Goal: Task Accomplishment & Management: Manage account settings

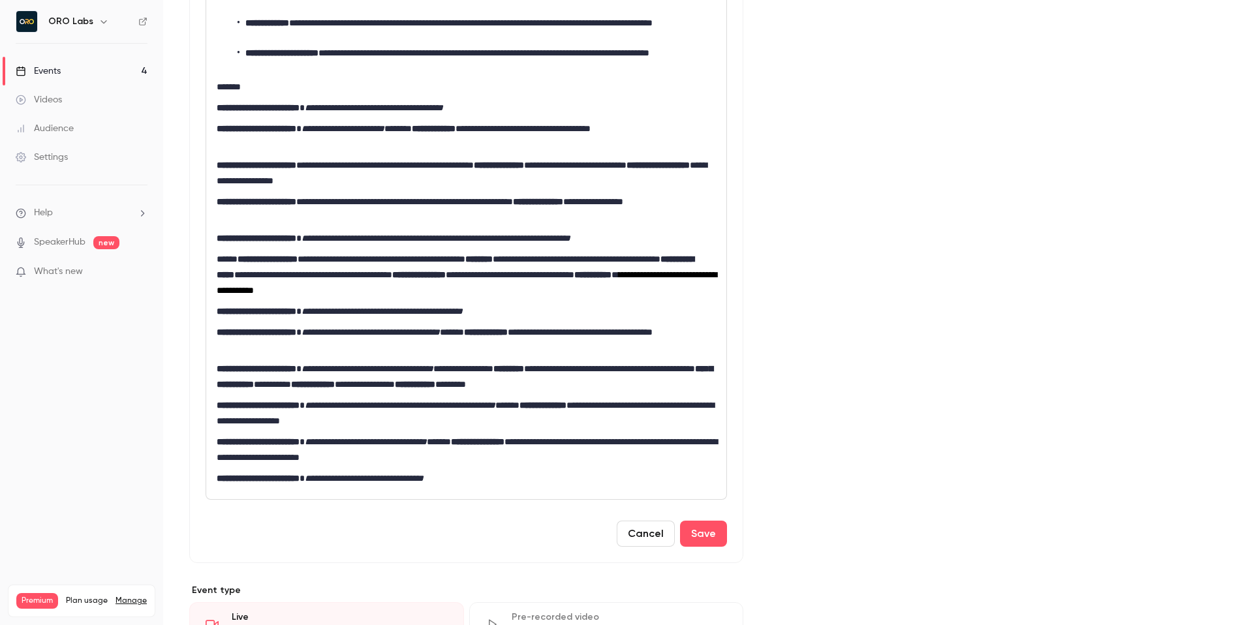
scroll to position [472, 0]
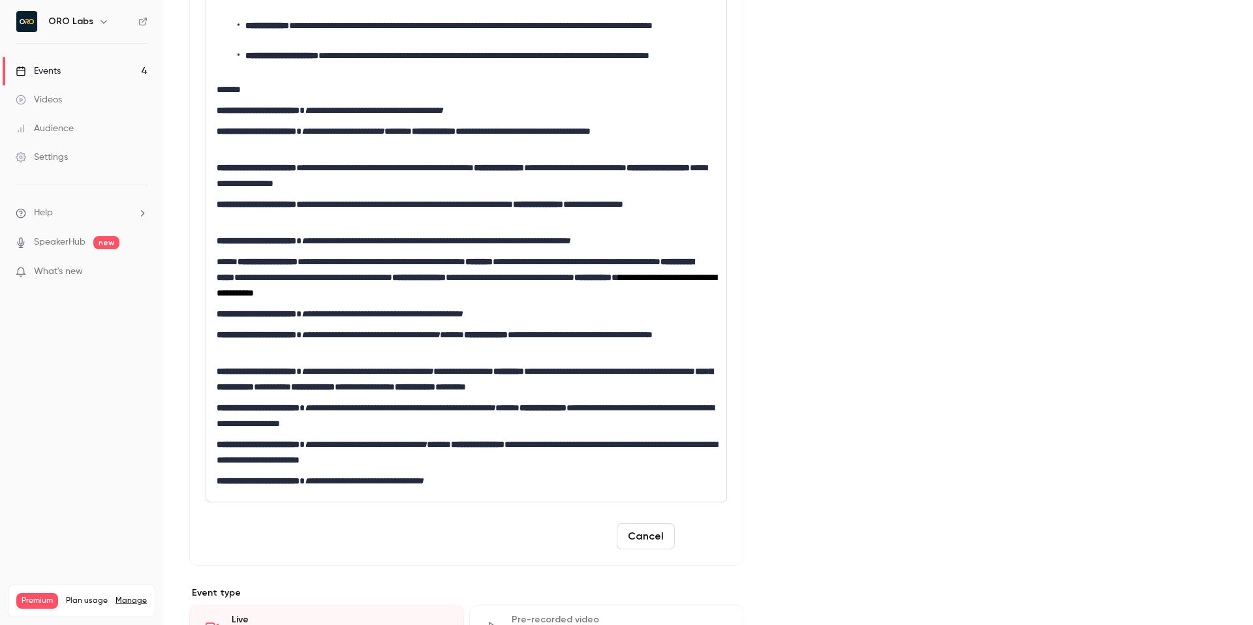
click at [709, 535] on button "Save" at bounding box center [703, 536] width 47 height 26
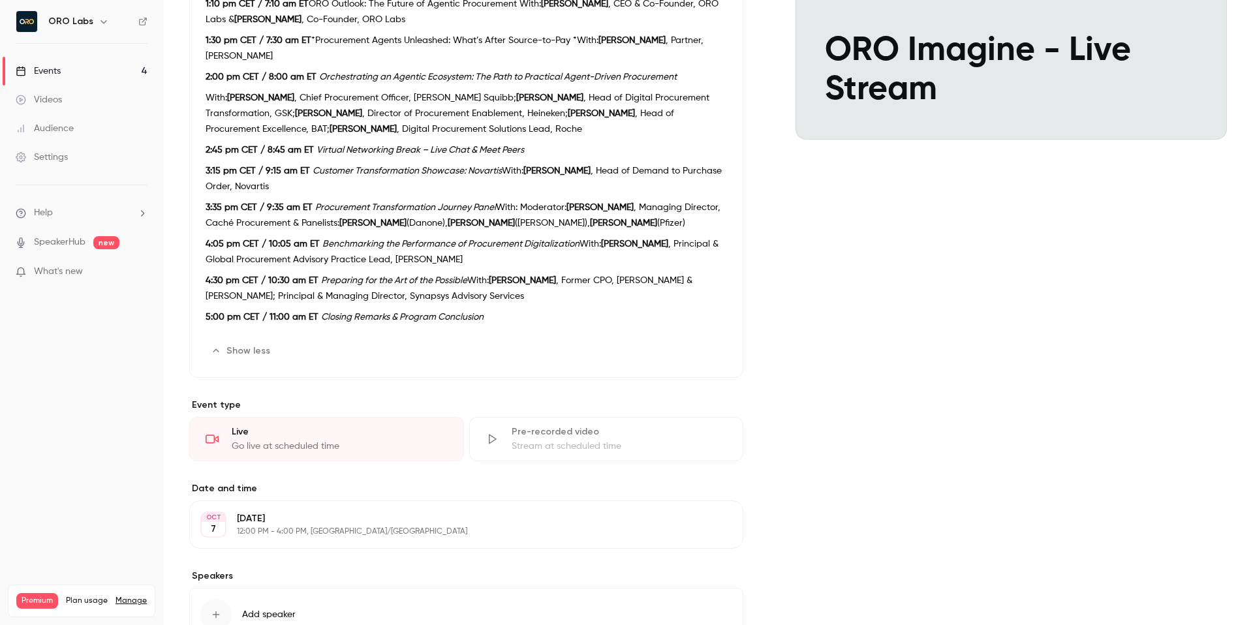
scroll to position [334, 0]
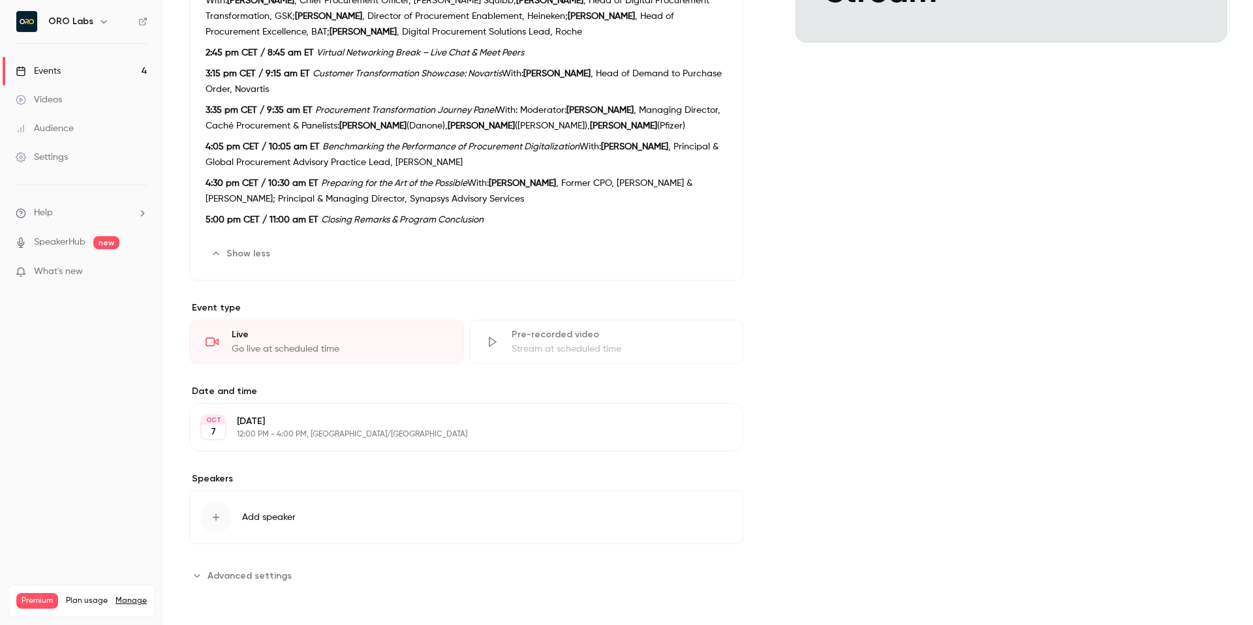
click at [439, 423] on p "[DATE]" at bounding box center [455, 421] width 437 height 13
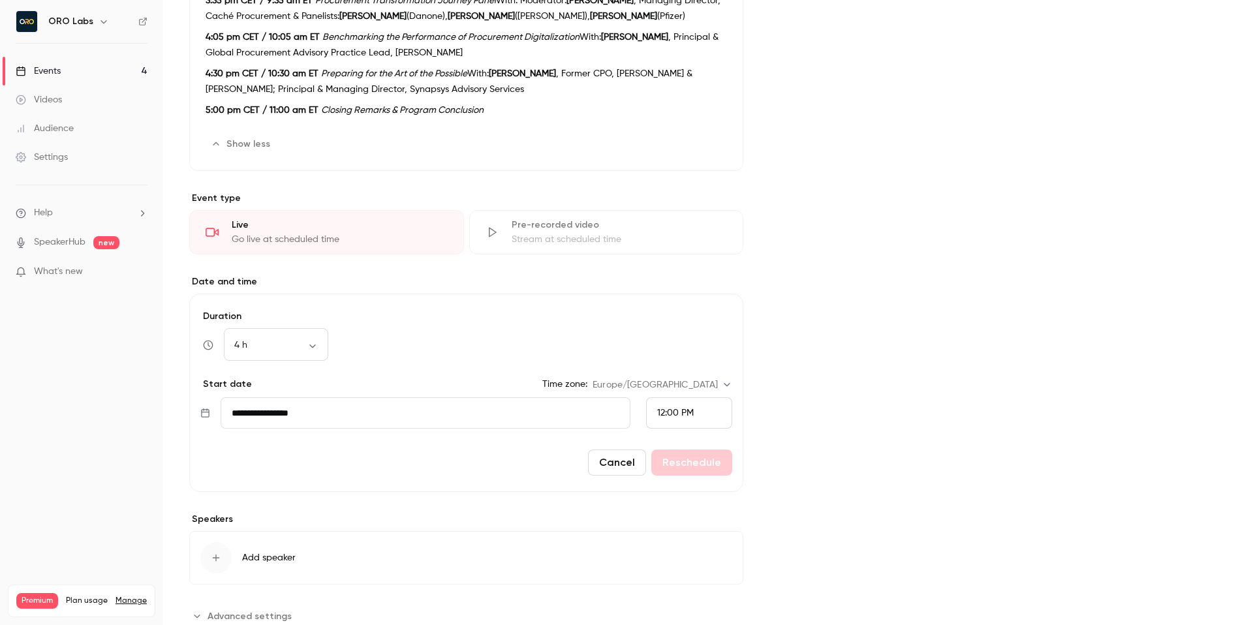
scroll to position [446, 0]
click at [681, 403] on div "12:00 PM" at bounding box center [689, 410] width 86 height 31
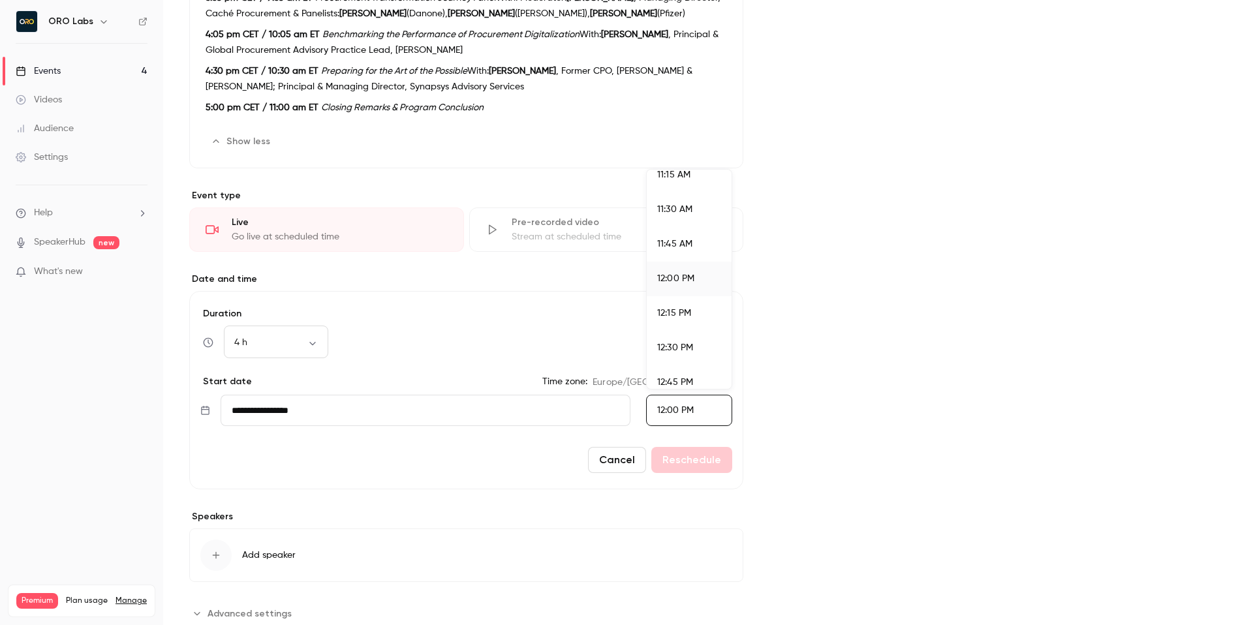
scroll to position [1645, 0]
click at [691, 299] on div "12:45 PM" at bounding box center [689, 306] width 64 height 14
click at [829, 351] on div "Cover image ORO Labs [DATE] 11:00 AM ORO Imagine - Live Stream" at bounding box center [1011, 147] width 431 height 953
click at [683, 466] on button "Reschedule" at bounding box center [691, 460] width 81 height 26
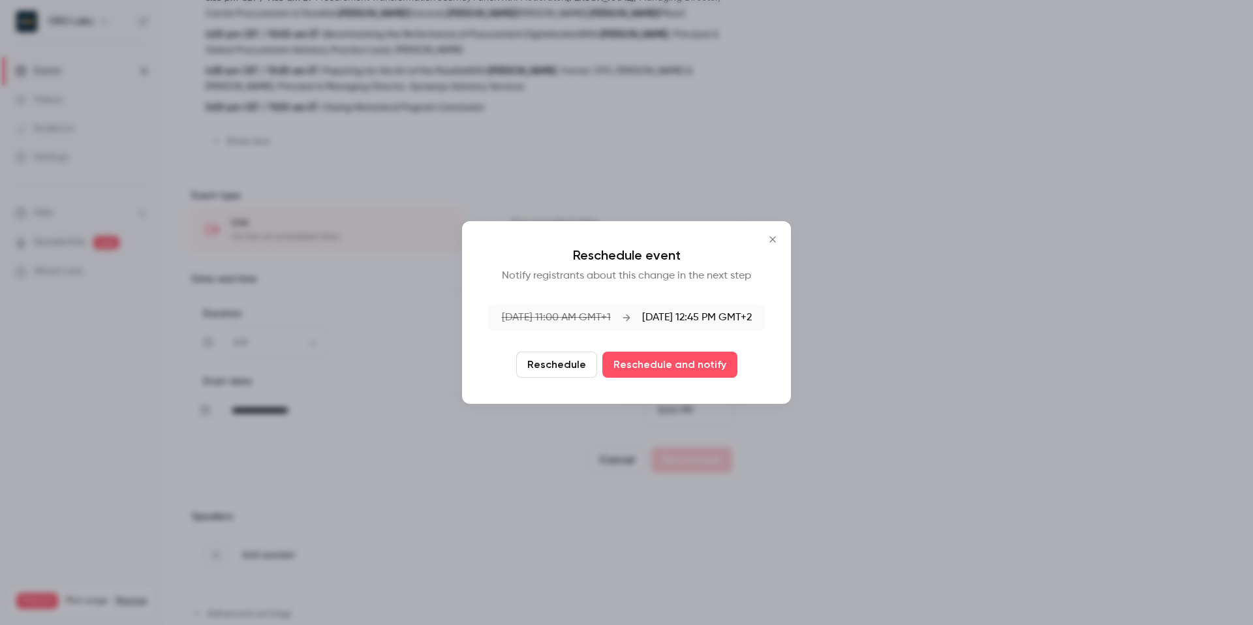
click at [567, 361] on button "Reschedule" at bounding box center [556, 365] width 81 height 26
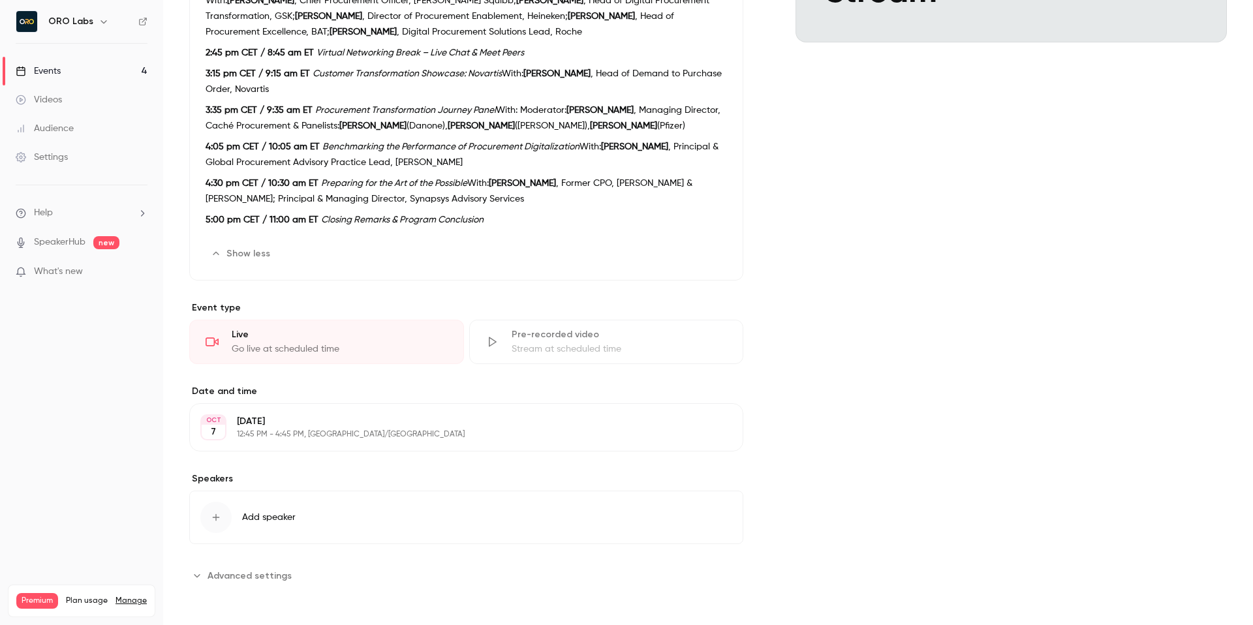
scroll to position [334, 0]
click at [860, 372] on div "Cover image ORO Labs [DATE] 11:45 AM ORO Imagine - Live Stream" at bounding box center [1011, 184] width 431 height 803
click at [556, 407] on div "[DATE] [DATE] 12:45 PM - 4:45 PM, [GEOGRAPHIC_DATA]/[GEOGRAPHIC_DATA] Edit" at bounding box center [466, 427] width 554 height 48
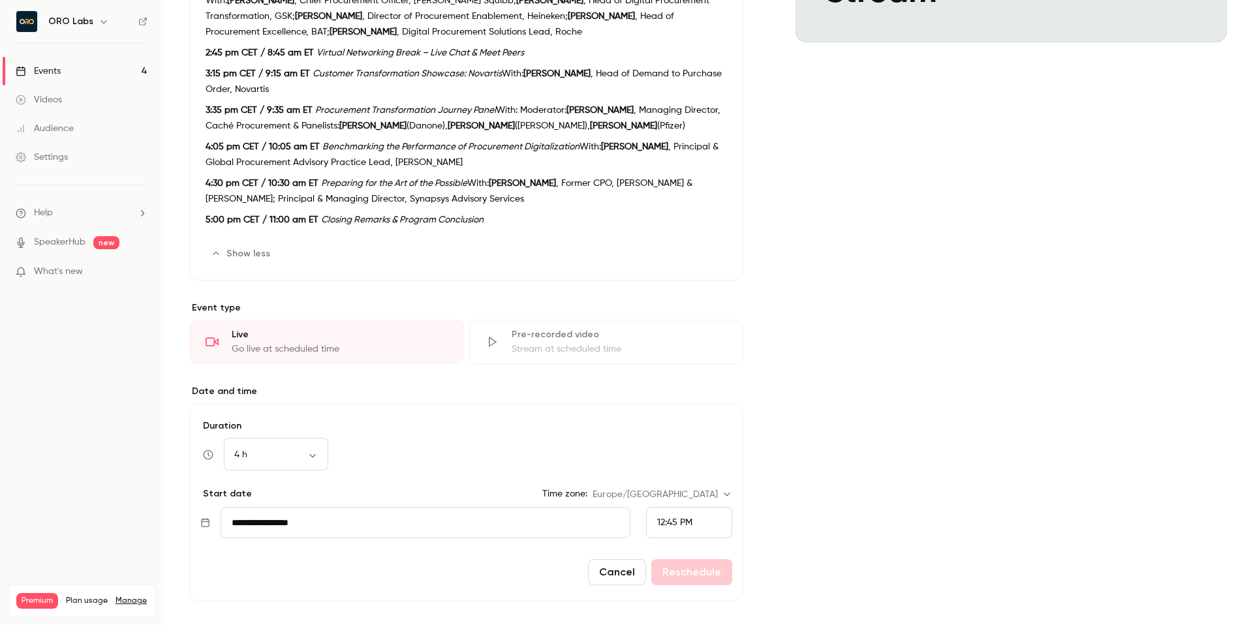
scroll to position [446, 0]
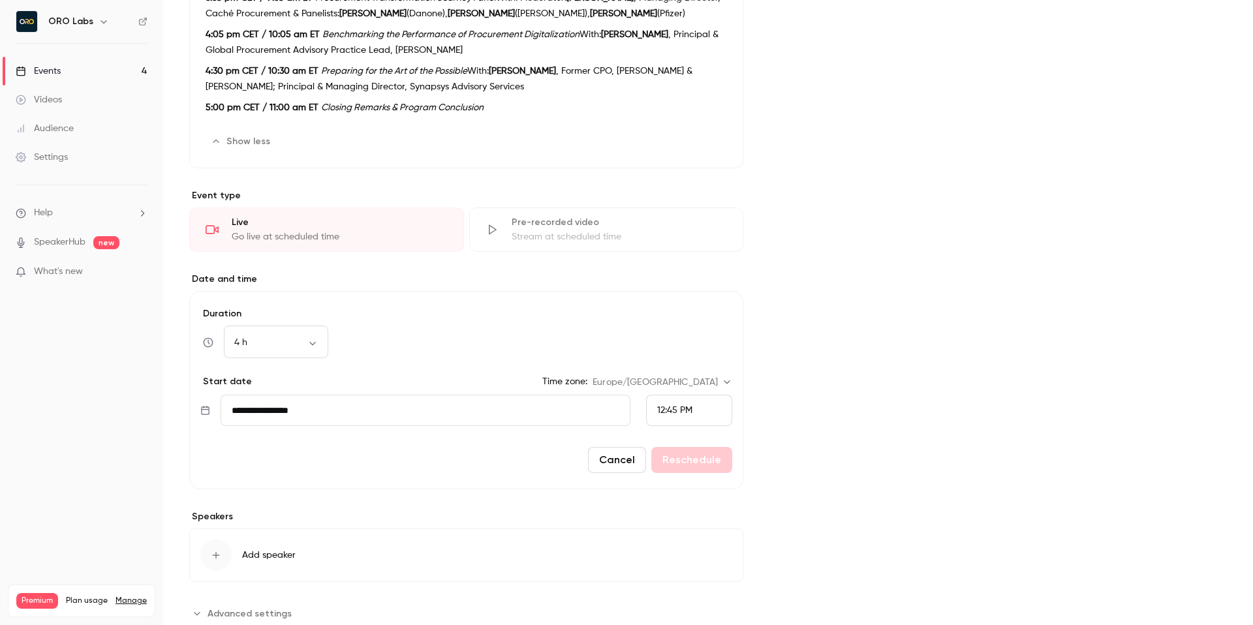
click at [670, 349] on div "4 h *** ​" at bounding box center [466, 342] width 532 height 31
click at [834, 374] on div "Cover image ORO Labs [DATE] 11:45 AM ORO Imagine - Live Stream" at bounding box center [1011, 147] width 431 height 953
click at [724, 407] on div "12:45 PM" at bounding box center [689, 410] width 86 height 31
click at [893, 289] on div at bounding box center [626, 312] width 1253 height 625
